Goal: Information Seeking & Learning: Find specific fact

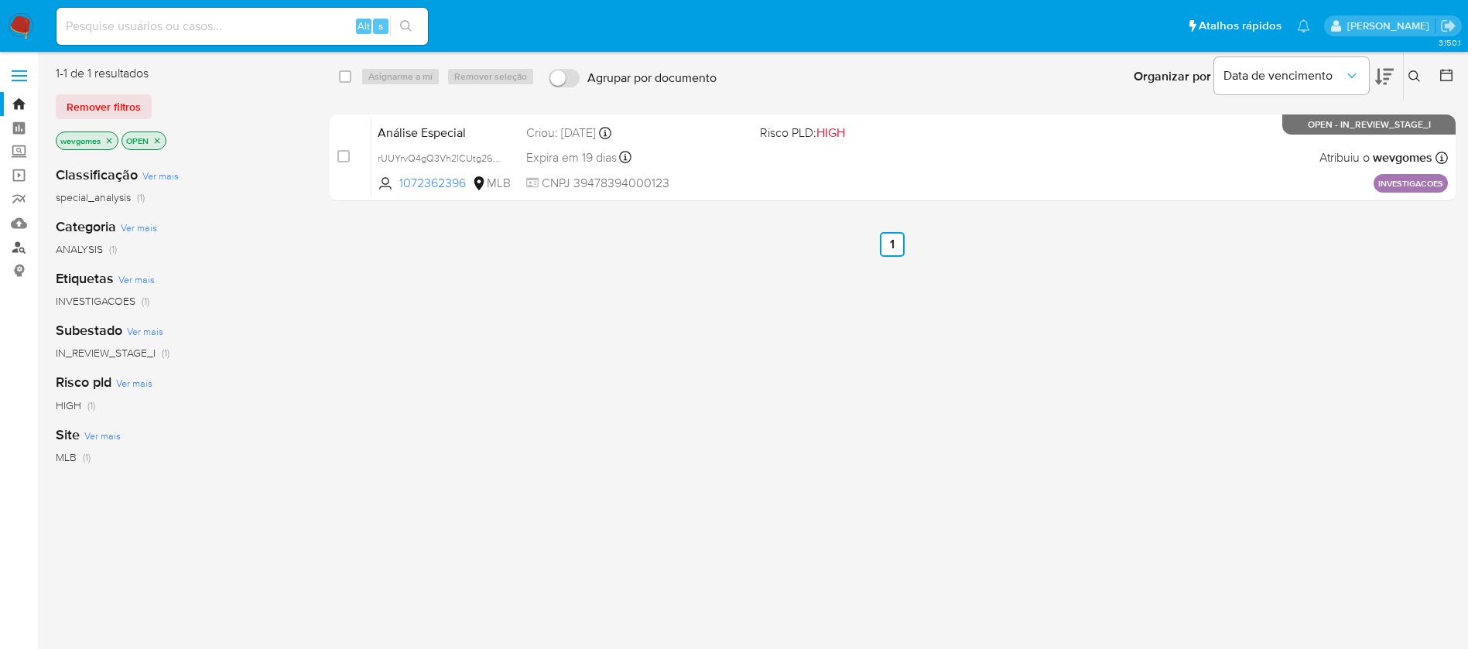
click at [20, 250] on link "Localizador de pessoas" at bounding box center [92, 247] width 184 height 24
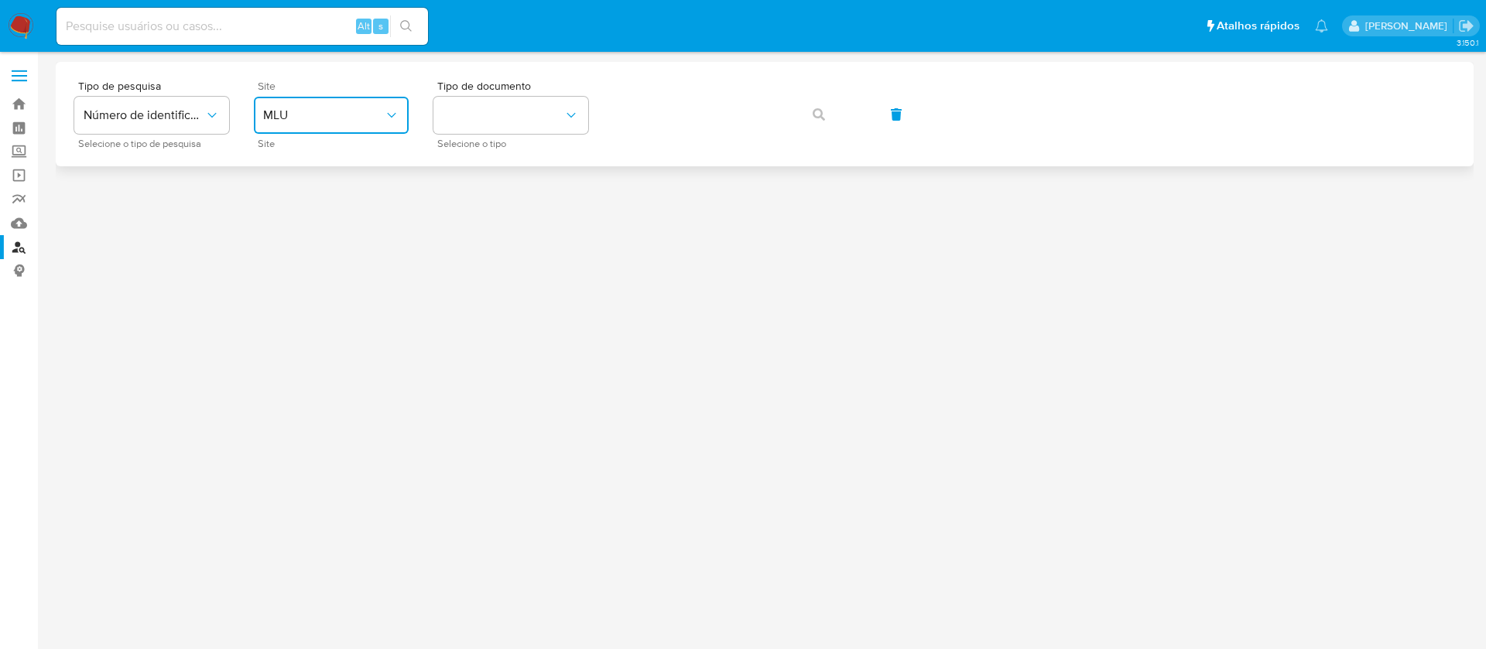
click at [378, 116] on span "MLU" at bounding box center [323, 115] width 121 height 15
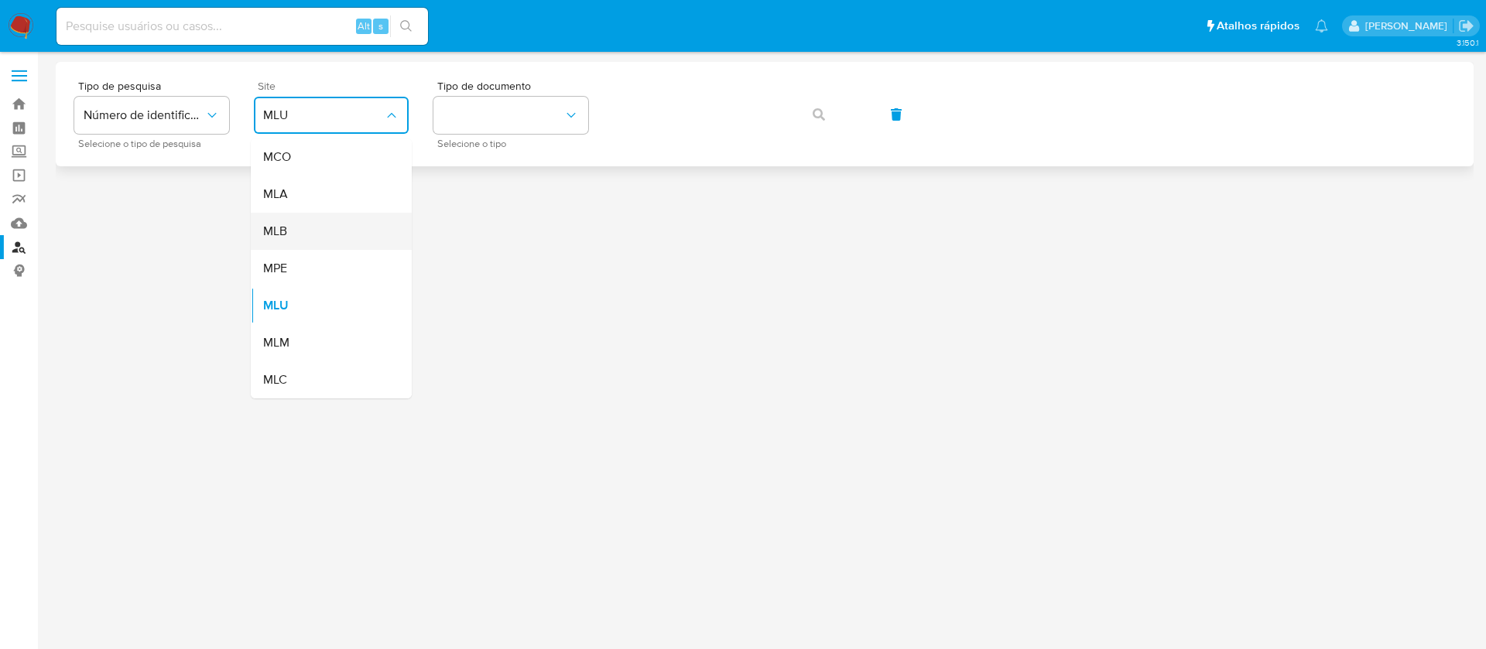
click at [303, 231] on div "MLB" at bounding box center [326, 231] width 127 height 37
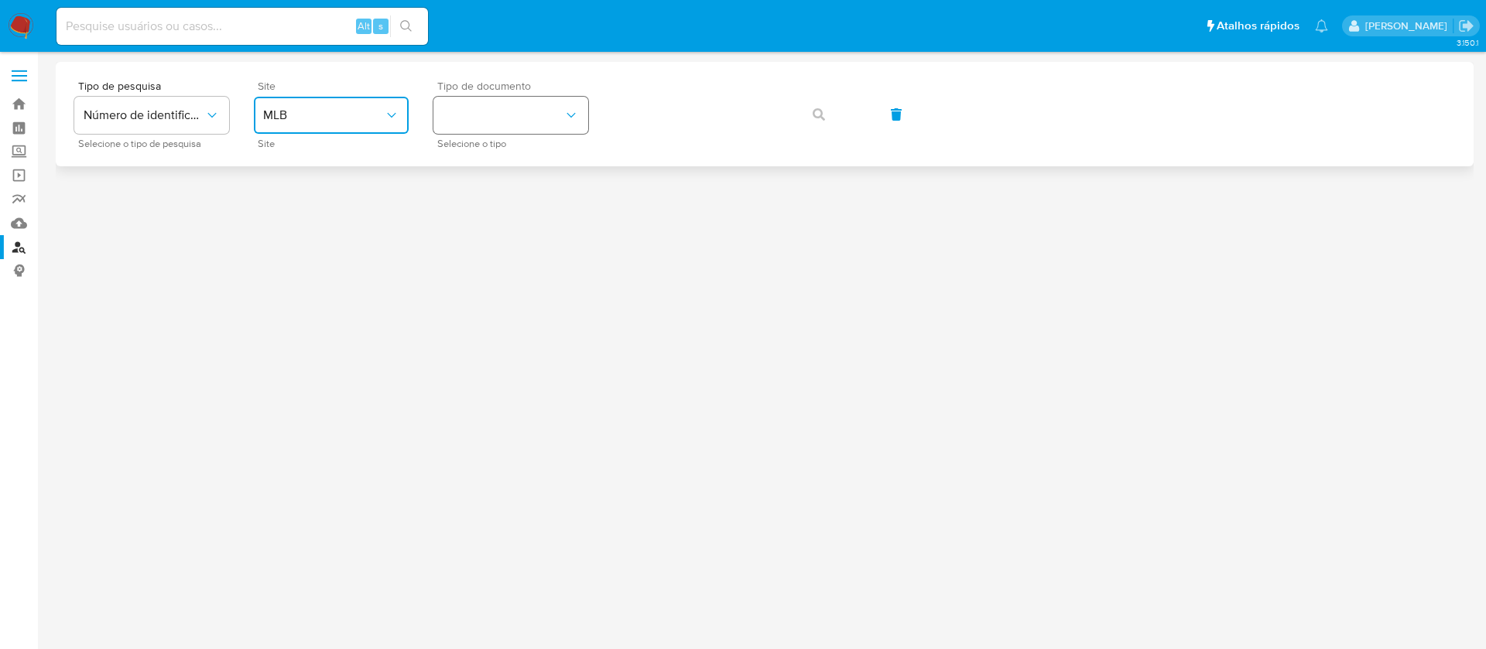
click at [522, 114] on button "identificationType" at bounding box center [510, 115] width 155 height 37
click at [471, 217] on div "CPF CPF" at bounding box center [506, 217] width 127 height 53
click at [825, 108] on button "button" at bounding box center [818, 114] width 53 height 37
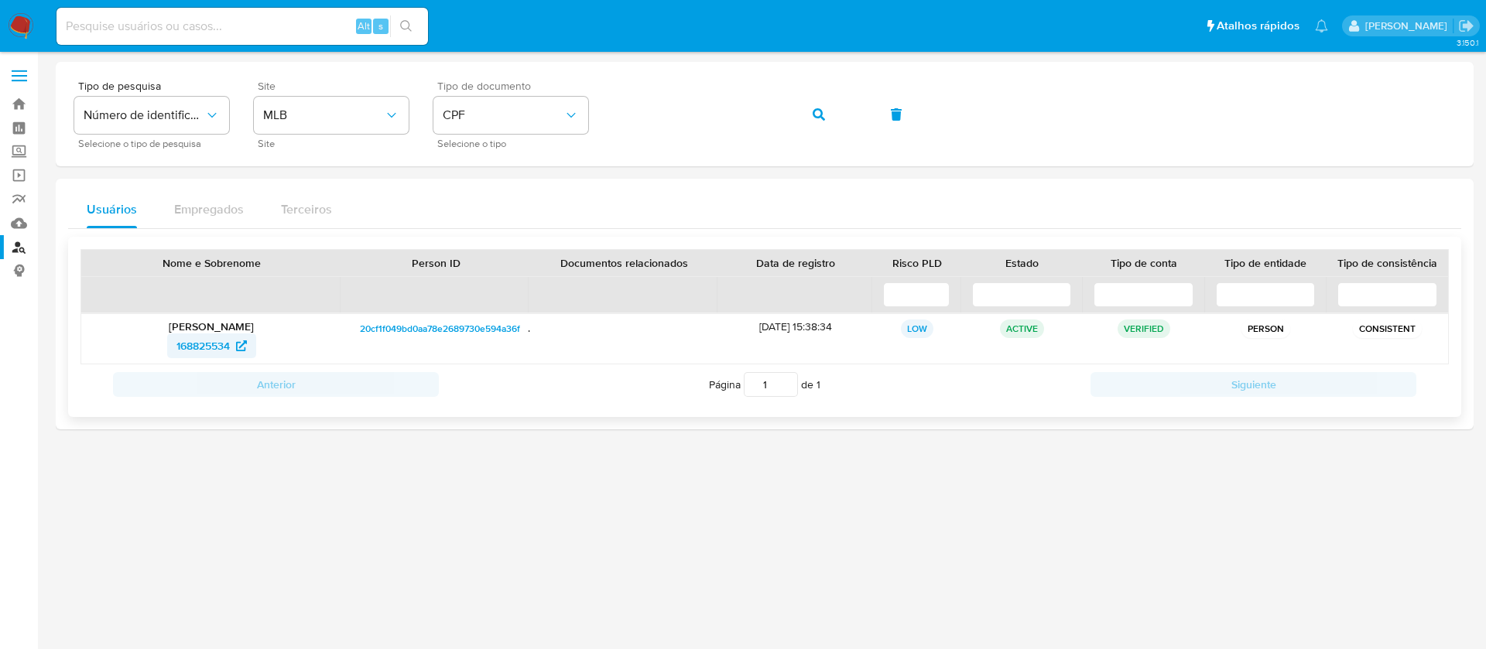
click at [196, 347] on span "168825534" at bounding box center [202, 346] width 53 height 25
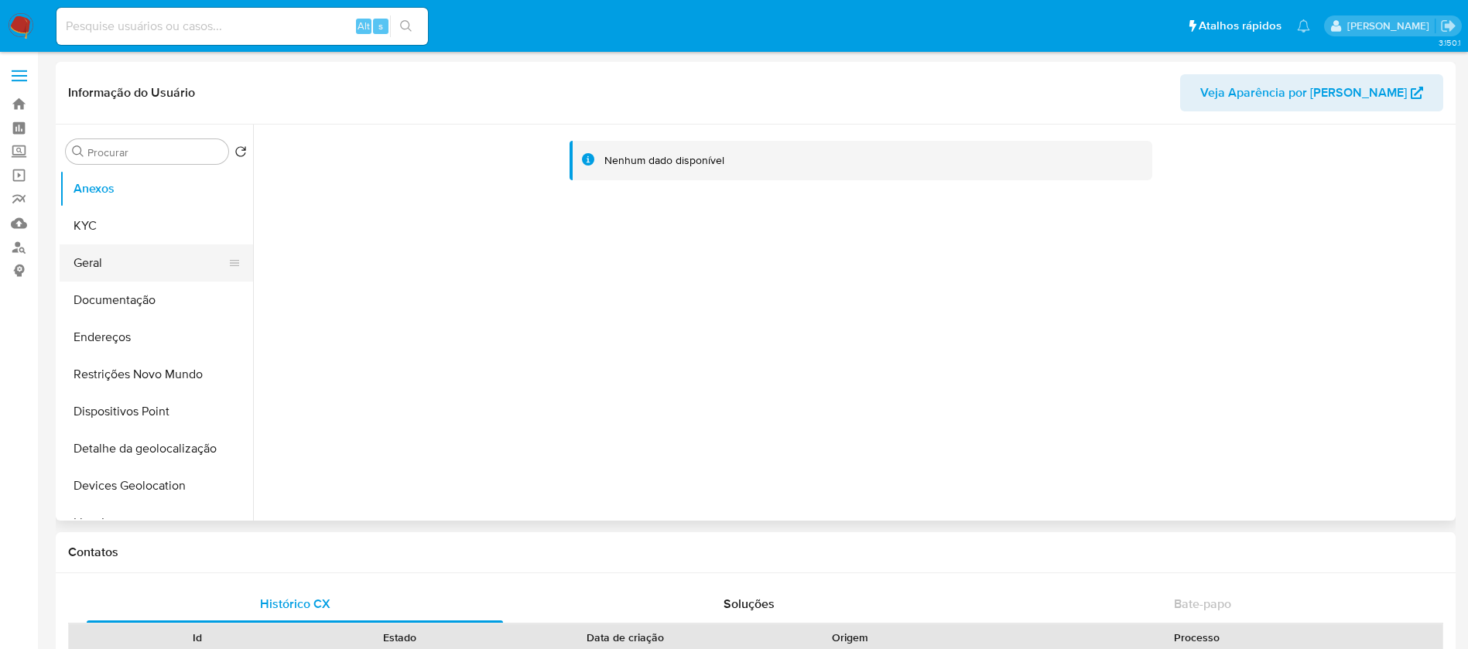
click at [125, 258] on button "Geral" at bounding box center [150, 263] width 181 height 37
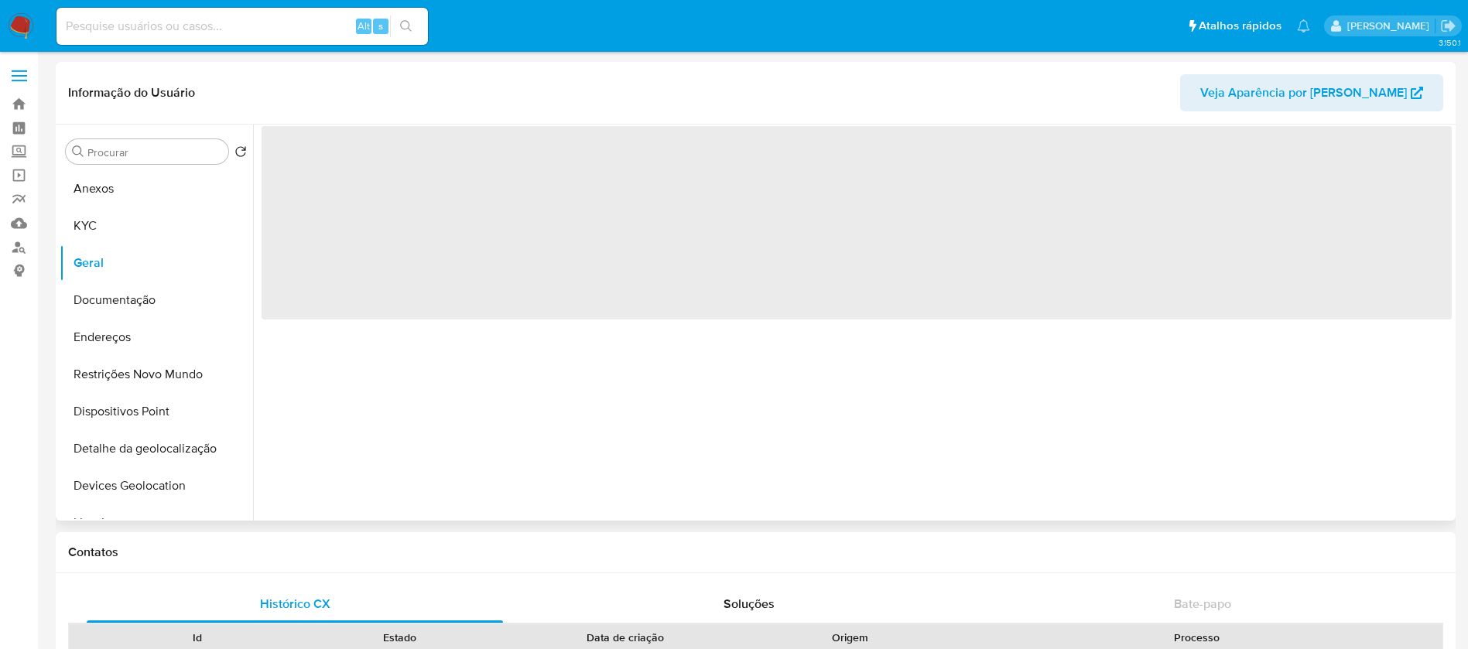
select select "10"
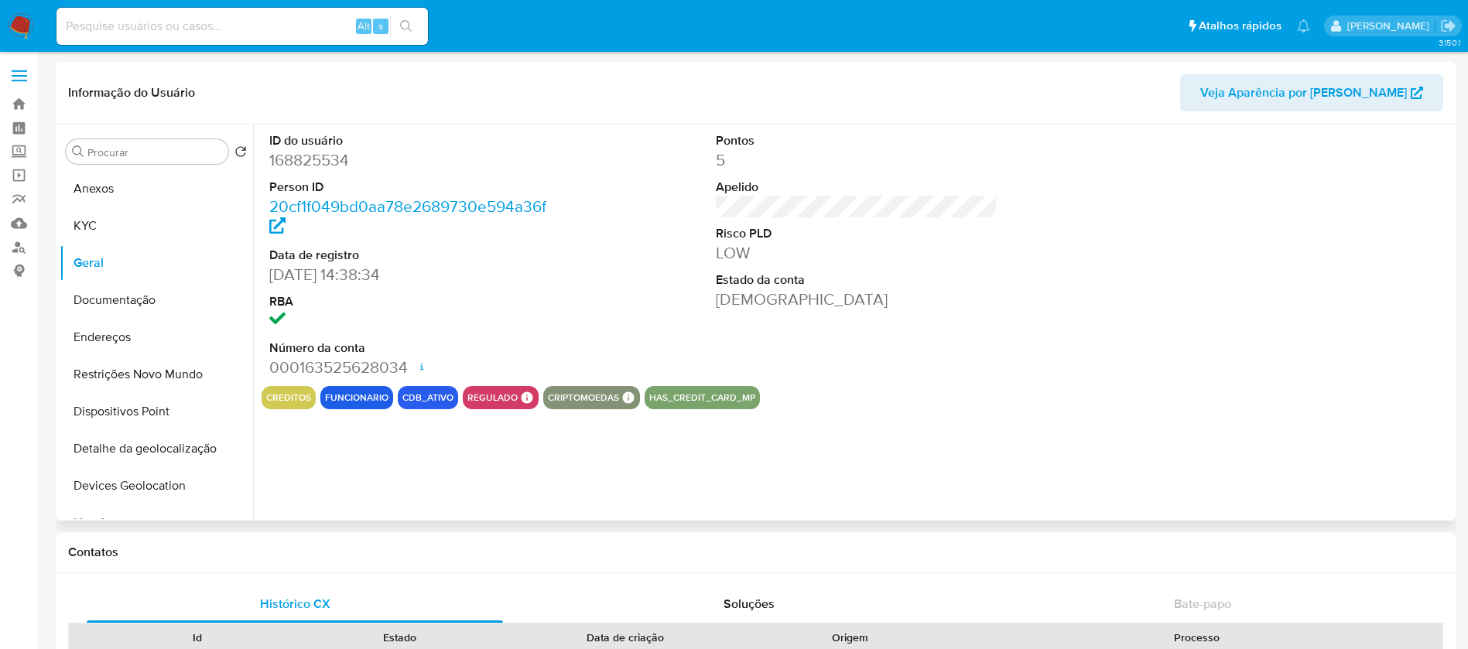
click at [314, 161] on dd "168825534" at bounding box center [410, 160] width 282 height 22
copy dd "168825534"
